Goal: Task Accomplishment & Management: Manage account settings

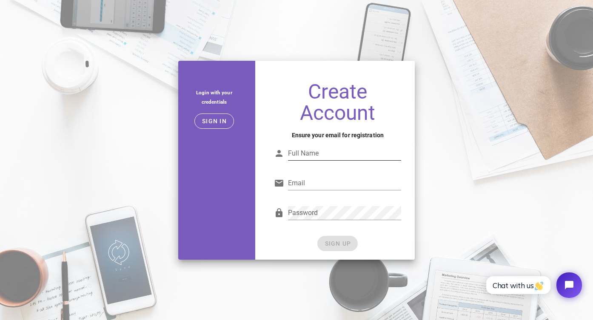
click at [325, 156] on input "Full Name" at bounding box center [344, 154] width 113 height 14
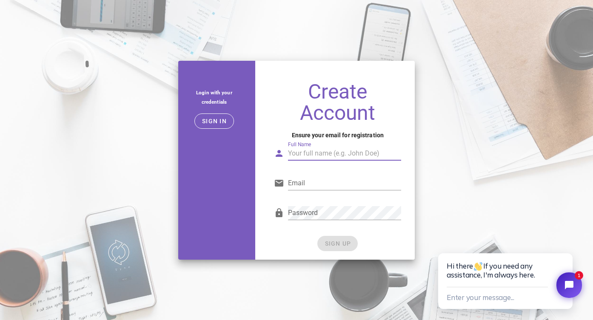
click at [316, 150] on input "Full Name" at bounding box center [344, 154] width 113 height 14
type input "Martin Dotti"
click at [317, 181] on input "Email" at bounding box center [344, 184] width 113 height 14
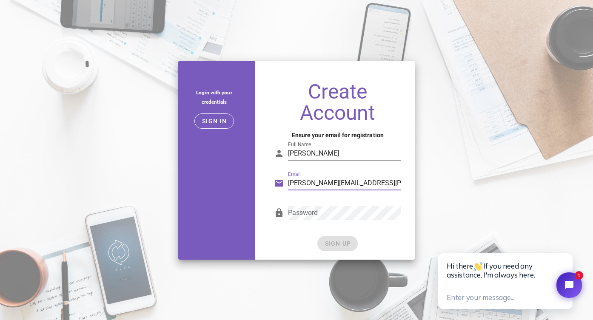
type input "martin.dotti@ayon.ch"
click at [0, 320] on com-1password-button at bounding box center [0, 320] width 0 height 0
click at [335, 242] on span "SIGN UP" at bounding box center [337, 243] width 27 height 7
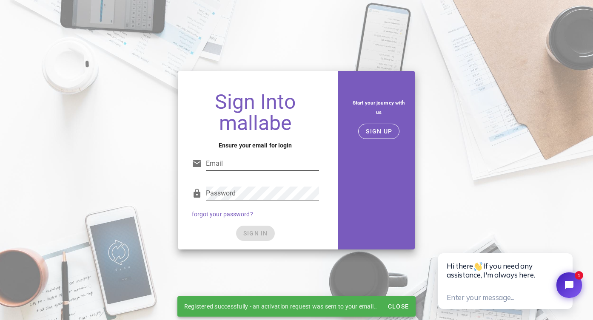
click at [262, 171] on div "Email" at bounding box center [262, 168] width 113 height 23
click at [264, 162] on input "Email" at bounding box center [262, 164] width 113 height 14
type input "martin.dotti@ayon.ch"
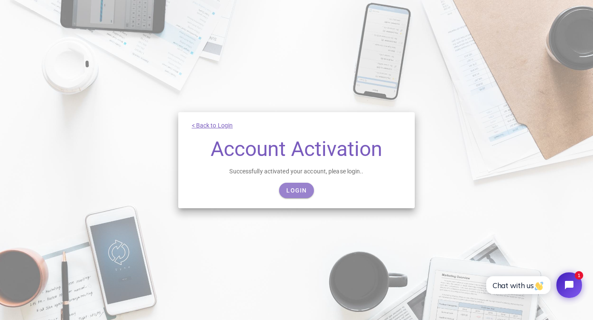
click at [299, 191] on span "Login" at bounding box center [296, 190] width 21 height 7
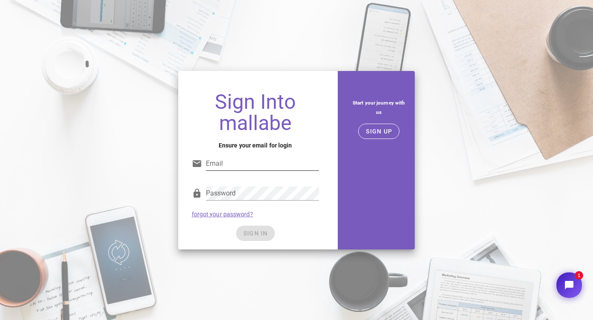
click at [262, 169] on input "Email" at bounding box center [262, 164] width 113 height 14
type input "martin.dotti@ayon.ch"
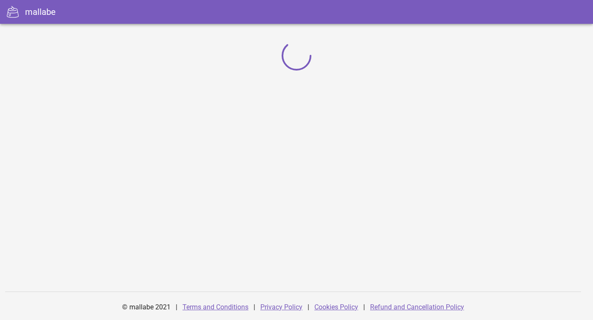
click at [262, 236] on div "© mallabe 2021 | Terms and Conditions | Privacy Policy | Cookies Policy | Refun…" at bounding box center [296, 172] width 593 height 296
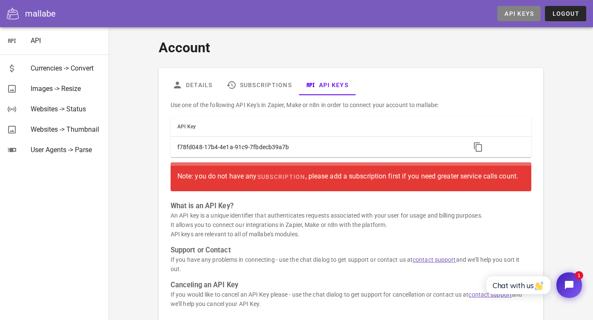
click at [524, 15] on span "API Keys" at bounding box center [519, 13] width 30 height 7
click at [282, 177] on span "subscription" at bounding box center [280, 177] width 48 height 7
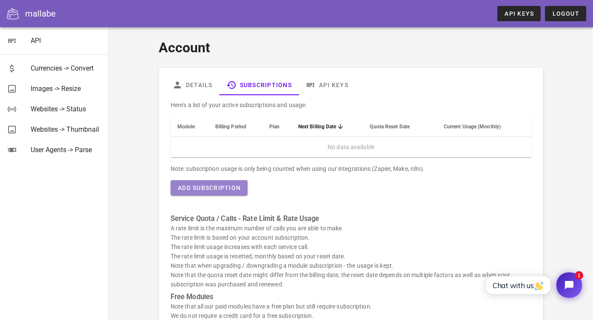
click at [224, 187] on span "Add Subscription" at bounding box center [208, 188] width 63 height 7
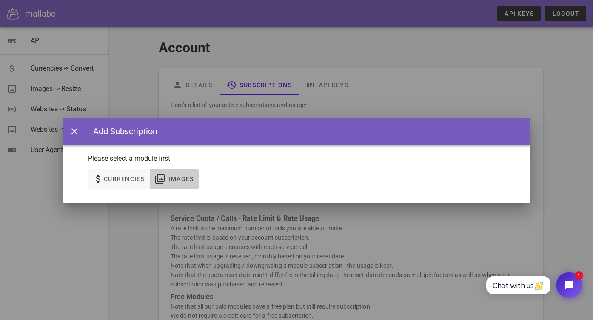
click at [165, 175] on span "Images" at bounding box center [174, 179] width 39 height 10
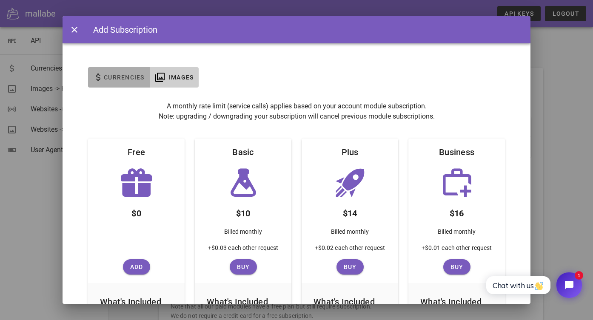
click at [125, 77] on span "Currencies" at bounding box center [123, 77] width 41 height 7
click at [168, 71] on button "Images" at bounding box center [174, 77] width 49 height 20
click at [121, 73] on span "Currencies" at bounding box center [118, 77] width 51 height 10
click at [168, 75] on span "Images" at bounding box center [174, 77] width 39 height 10
click at [109, 58] on div "Add Subscription Please select a module first: None Currencies Images A monthly…" at bounding box center [297, 300] width 468 height 568
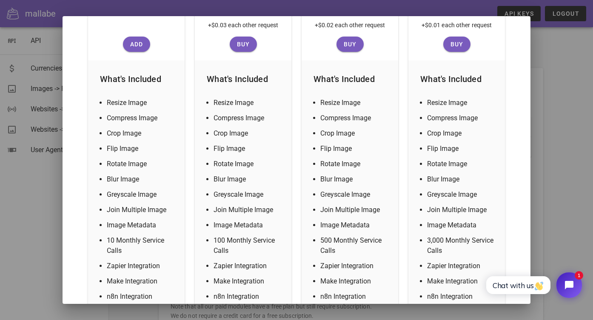
scroll to position [171, 0]
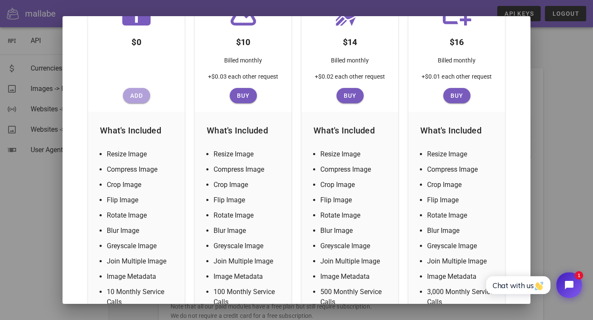
click at [135, 94] on span "Add" at bounding box center [136, 95] width 20 height 7
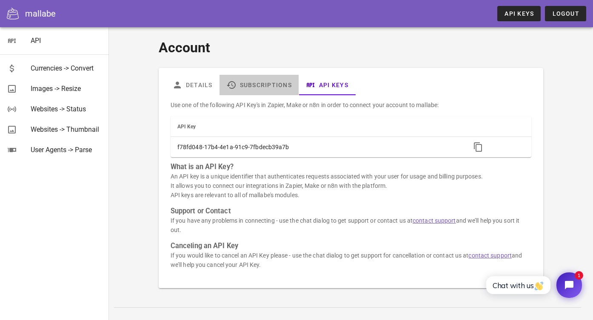
click at [238, 91] on link "Subscriptions" at bounding box center [258, 85] width 79 height 20
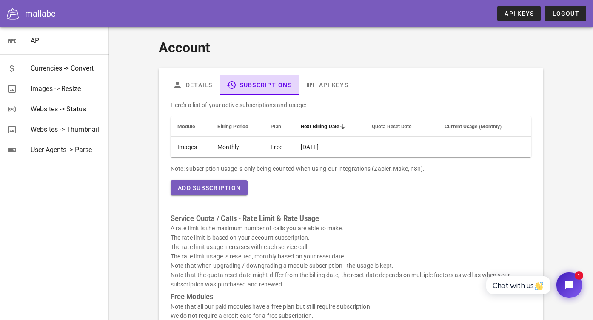
click at [295, 92] on link "Subscriptions" at bounding box center [258, 85] width 79 height 20
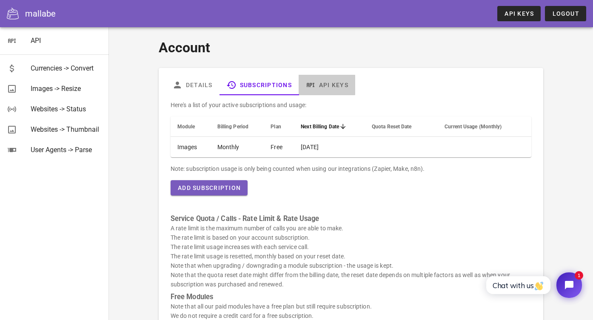
click at [329, 84] on link "API Keys" at bounding box center [327, 85] width 57 height 20
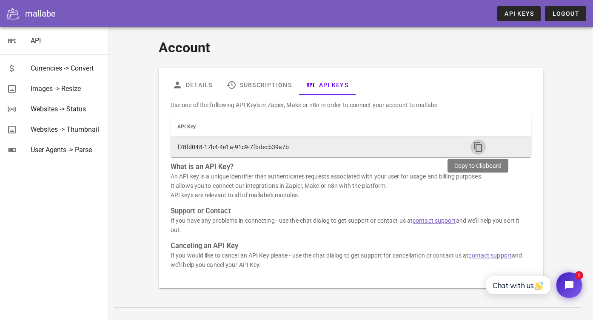
click at [480, 149] on icon "button" at bounding box center [478, 147] width 10 height 10
